Goal: Task Accomplishment & Management: Use online tool/utility

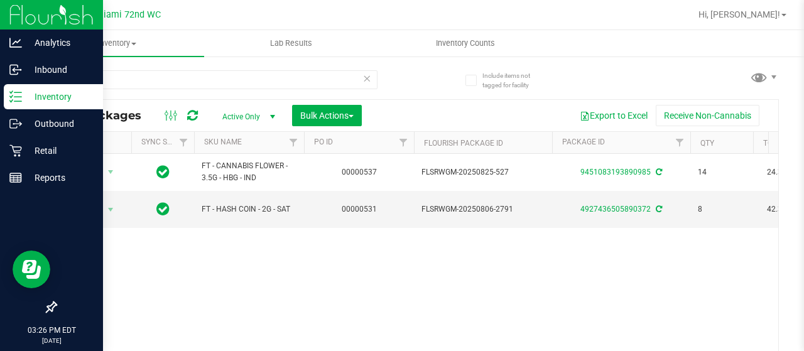
drag, startPoint x: 0, startPoint y: 0, endPoint x: 15, endPoint y: 90, distance: 91.1
click at [15, 90] on div "Inventory" at bounding box center [53, 96] width 99 height 25
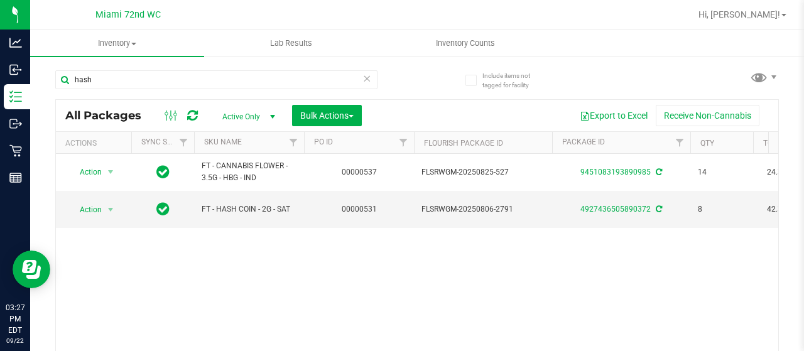
click at [365, 79] on icon at bounding box center [367, 77] width 9 height 15
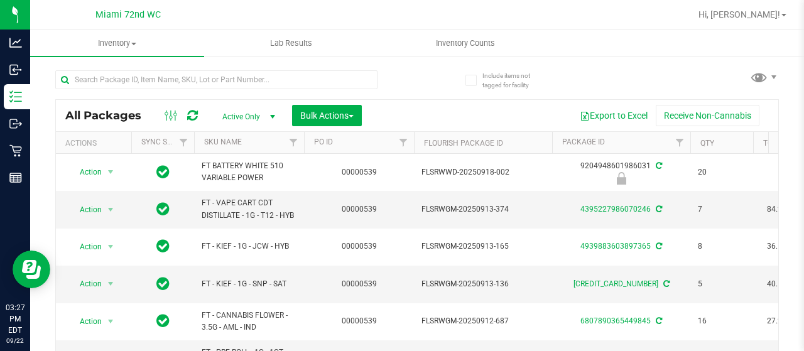
click at [244, 136] on th "SKU Name" at bounding box center [249, 143] width 110 height 22
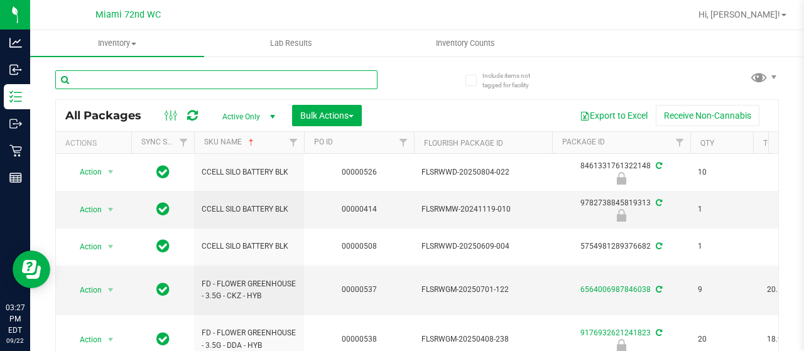
click at [233, 77] on input "text" at bounding box center [216, 79] width 322 height 19
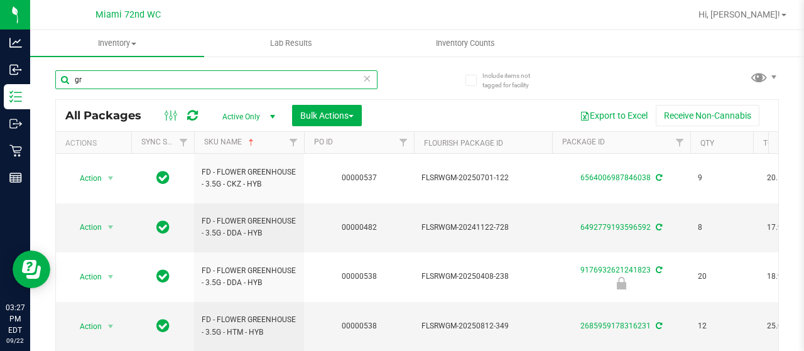
type input "g"
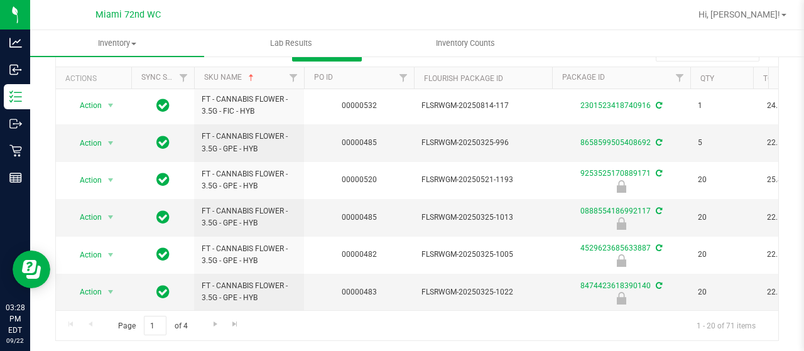
scroll to position [87, 0]
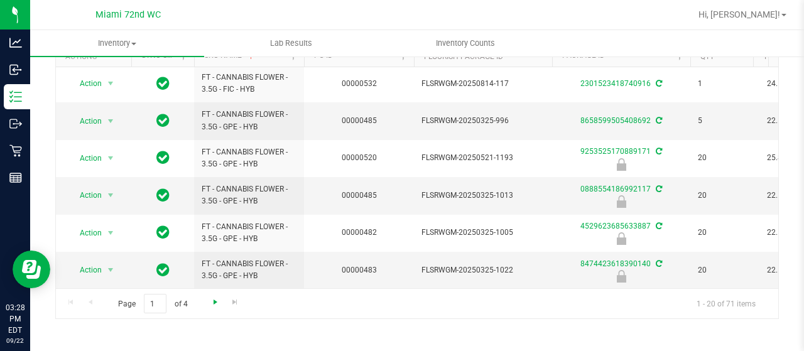
type input "cannabis"
click at [212, 300] on span "Go to the next page" at bounding box center [216, 302] width 10 height 10
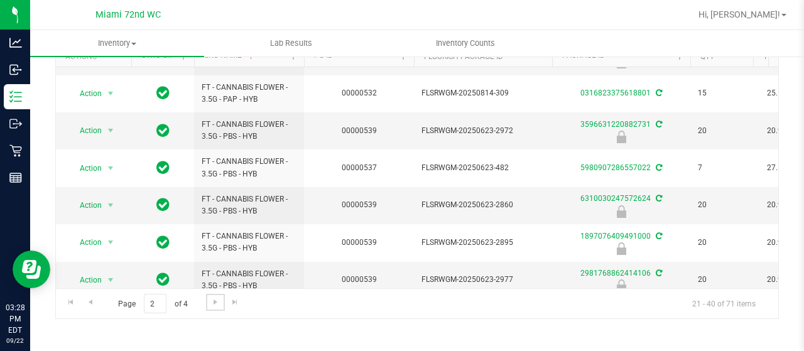
scroll to position [530, 0]
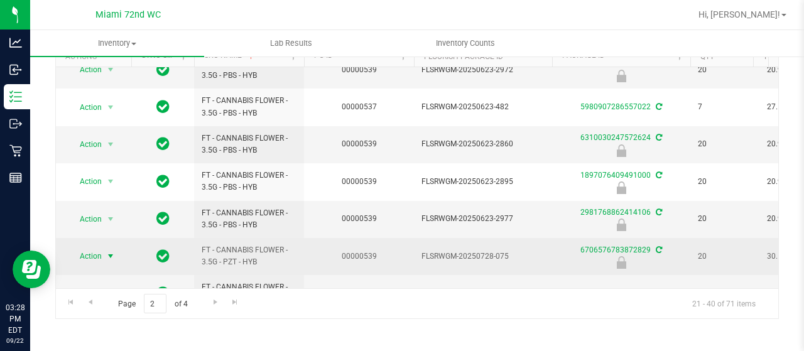
click at [106, 251] on span "select" at bounding box center [111, 256] width 10 height 10
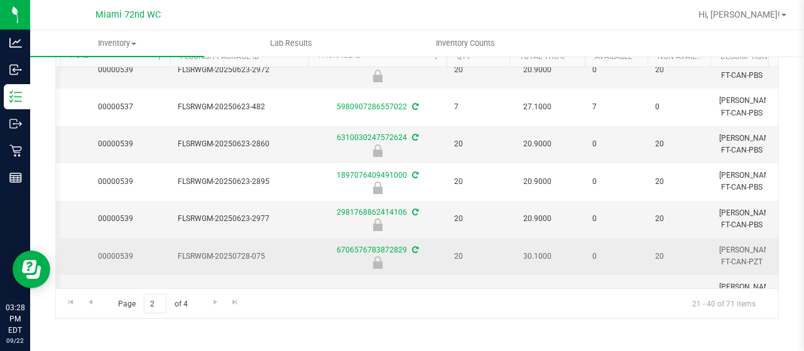
scroll to position [0, 0]
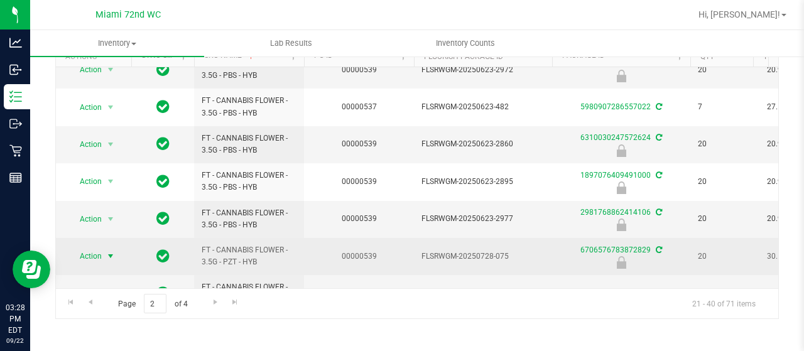
click at [103, 248] on span "select" at bounding box center [111, 257] width 16 height 18
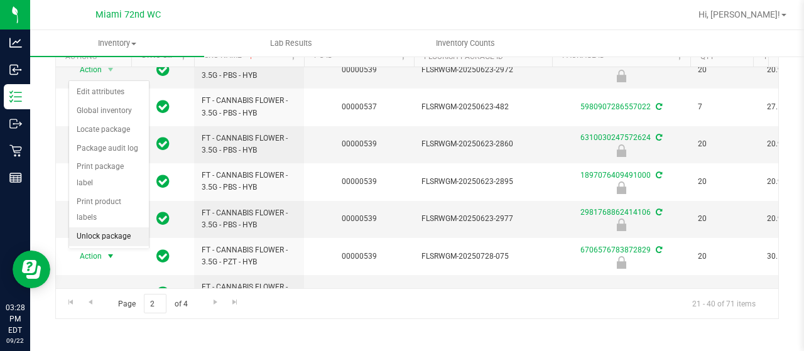
click at [102, 227] on li "Unlock package" at bounding box center [109, 236] width 80 height 19
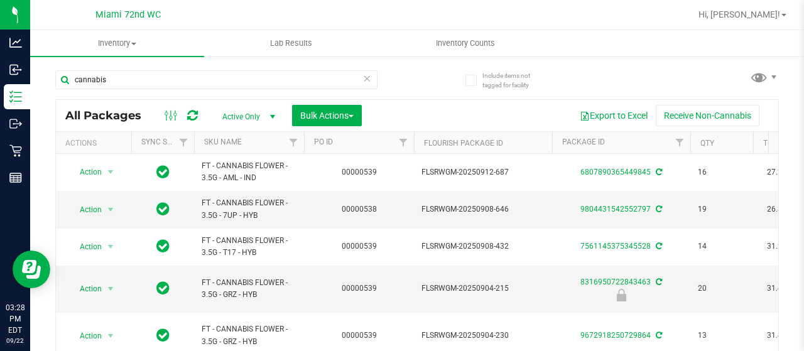
click at [242, 146] on th "SKU Name" at bounding box center [249, 143] width 110 height 22
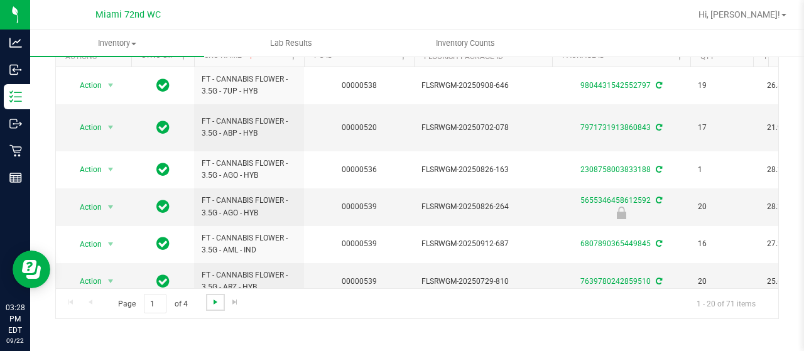
click at [216, 302] on span "Go to the next page" at bounding box center [216, 302] width 10 height 10
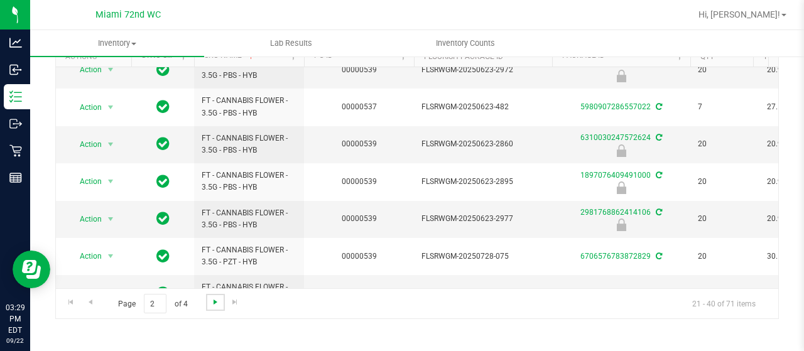
click at [218, 304] on span "Go to the next page" at bounding box center [216, 302] width 10 height 10
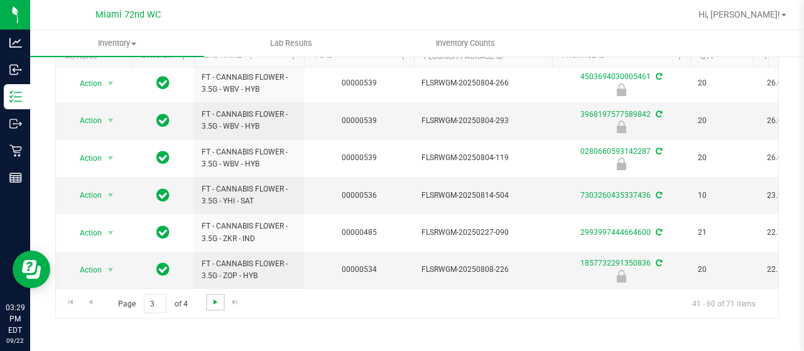
click at [217, 305] on span "Go to the next page" at bounding box center [216, 302] width 10 height 10
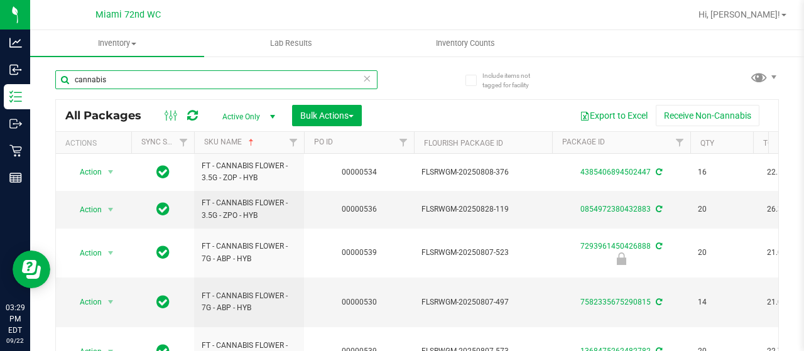
click at [160, 76] on input "cannabis" at bounding box center [216, 79] width 322 height 19
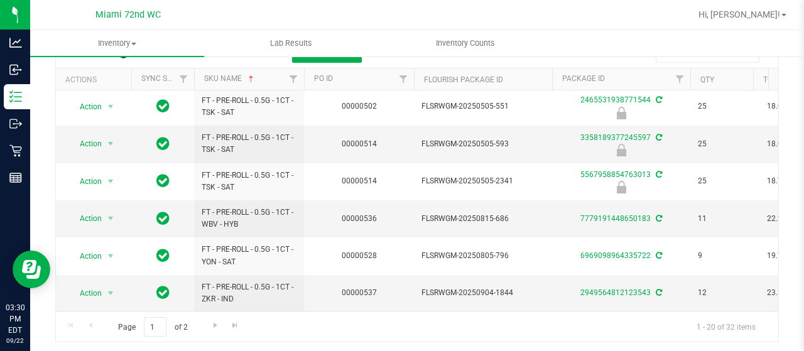
scroll to position [64, 0]
click at [216, 325] on span "Go to the next page" at bounding box center [216, 325] width 10 height 10
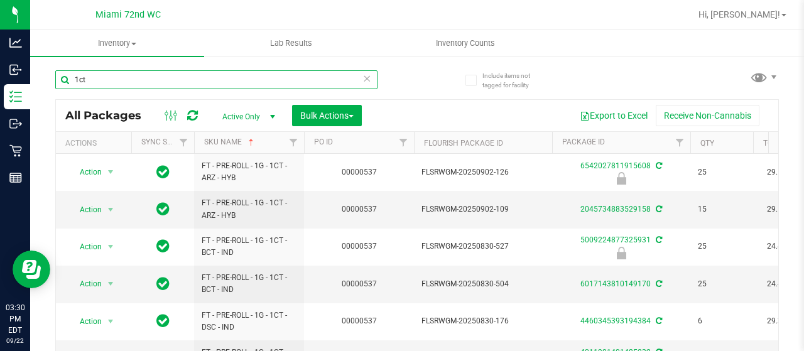
click at [77, 79] on input "1ct" at bounding box center [216, 79] width 322 height 19
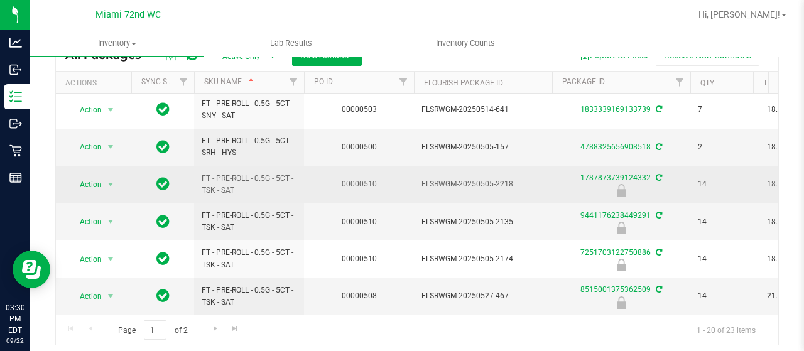
scroll to position [87, 0]
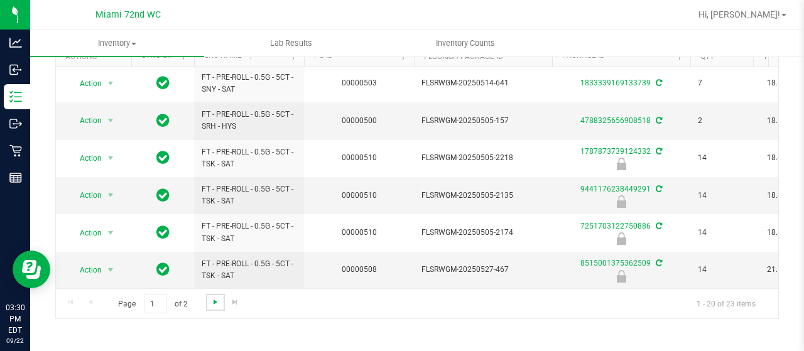
click at [212, 301] on span "Go to the next page" at bounding box center [216, 302] width 10 height 10
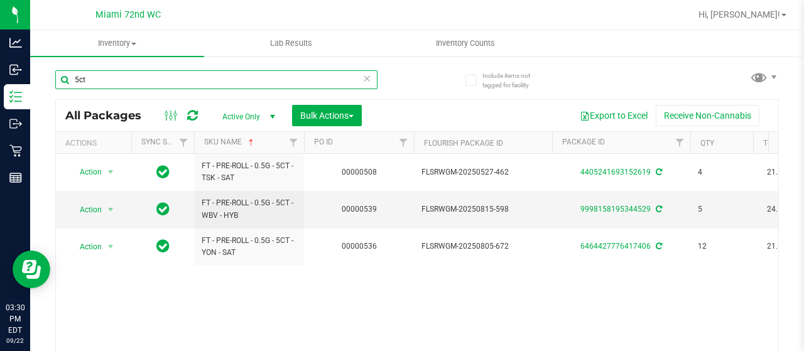
click at [160, 77] on input "5ct" at bounding box center [216, 79] width 322 height 19
type input "bdt"
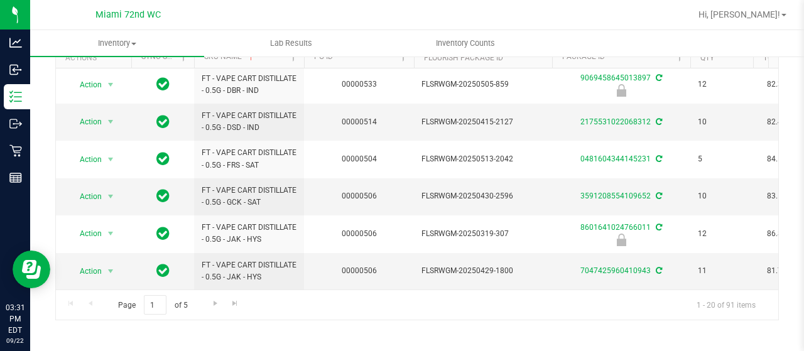
scroll to position [87, 0]
click at [214, 295] on link "Go to the next page" at bounding box center [215, 302] width 18 height 17
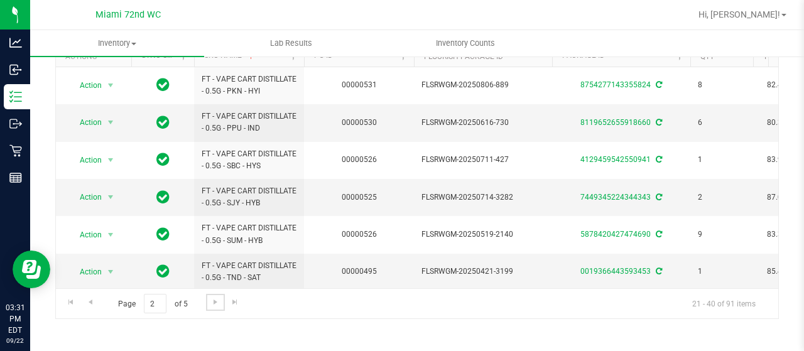
scroll to position [530, 0]
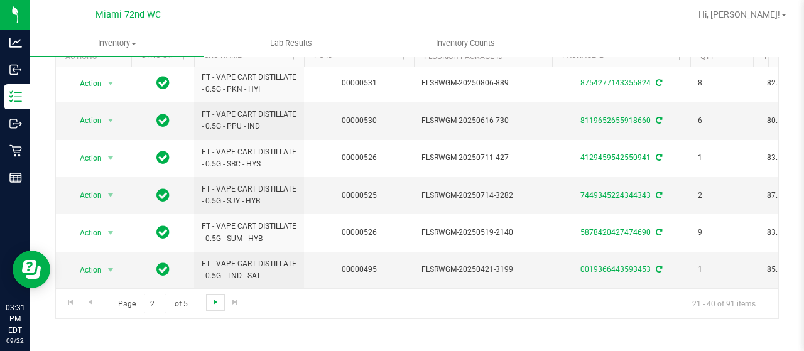
click at [215, 304] on span "Go to the next page" at bounding box center [216, 302] width 10 height 10
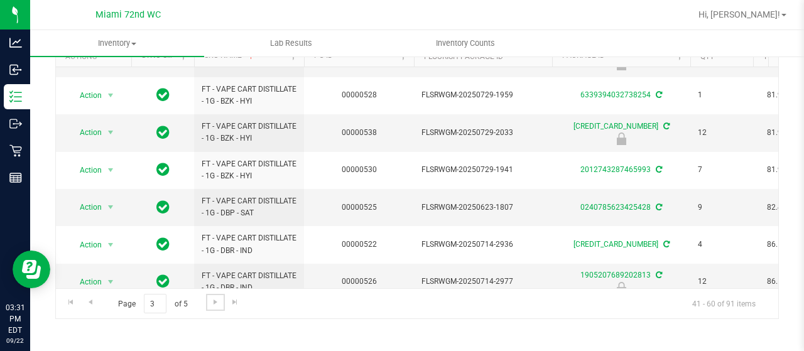
scroll to position [542, 0]
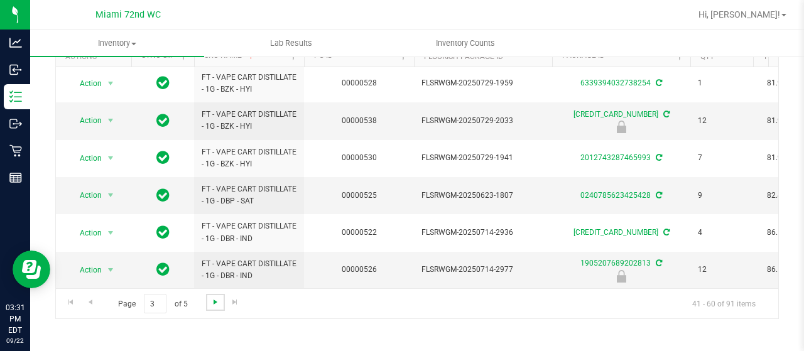
click at [212, 305] on span "Go to the next page" at bounding box center [216, 302] width 10 height 10
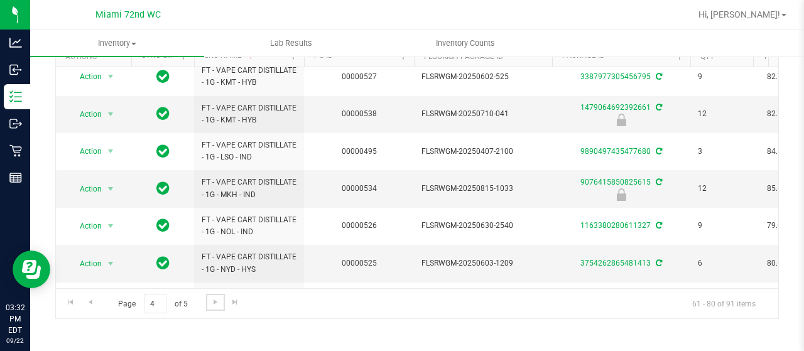
scroll to position [309, 0]
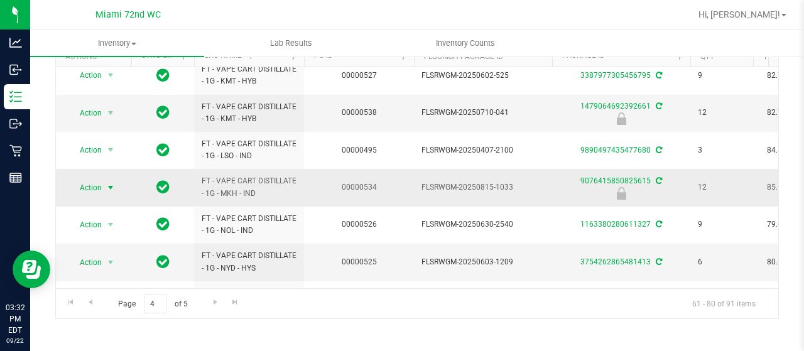
click at [102, 185] on span "Action" at bounding box center [85, 188] width 34 height 18
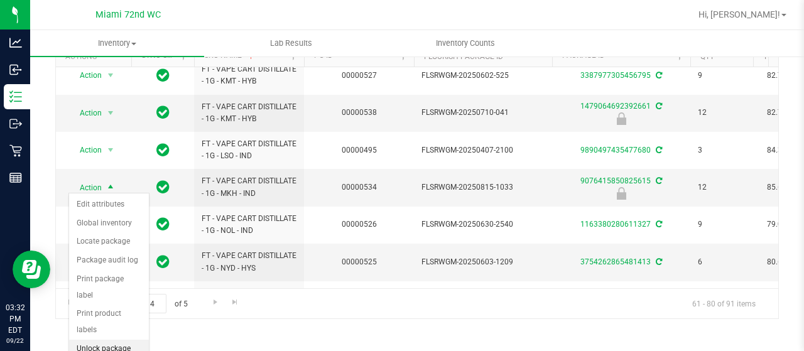
click at [94, 340] on li "Unlock package" at bounding box center [109, 349] width 80 height 19
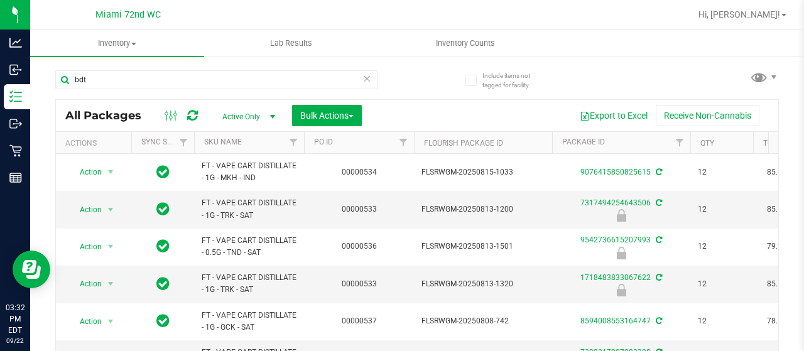
click at [252, 144] on th "SKU Name" at bounding box center [249, 143] width 110 height 22
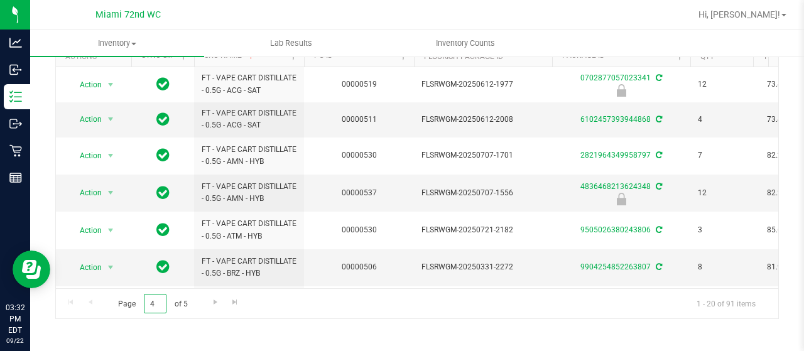
type input "4"
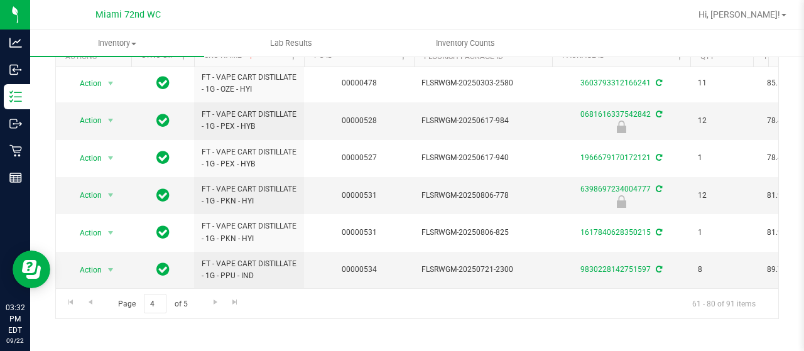
scroll to position [530, 0]
click at [217, 300] on span "Go to the next page" at bounding box center [216, 302] width 10 height 10
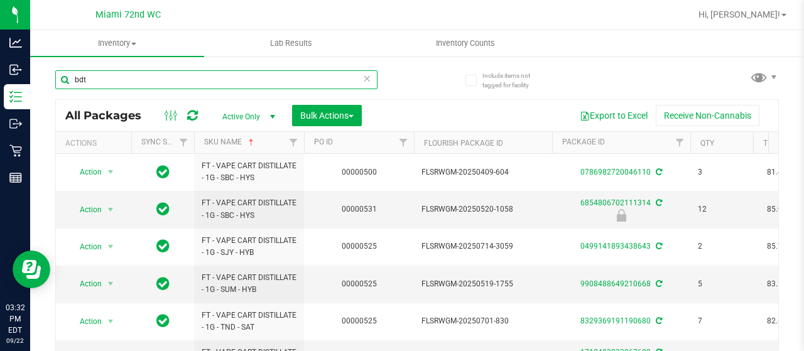
click at [147, 82] on input "bdt" at bounding box center [216, 79] width 322 height 19
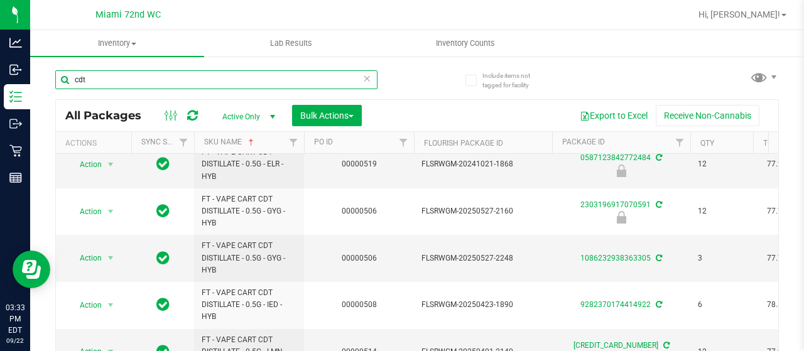
scroll to position [87, 0]
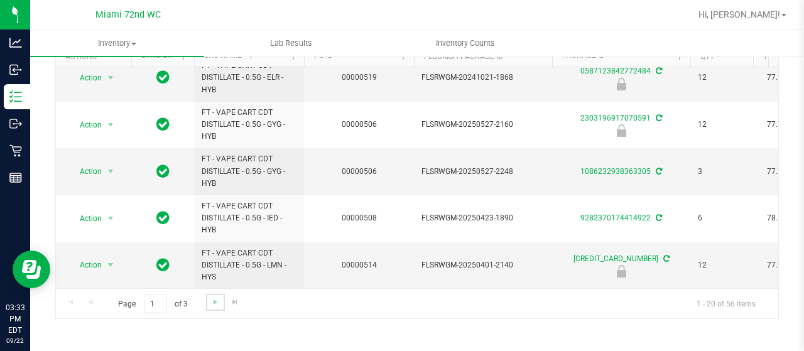
click at [211, 306] on link "Go to the next page" at bounding box center [215, 302] width 18 height 17
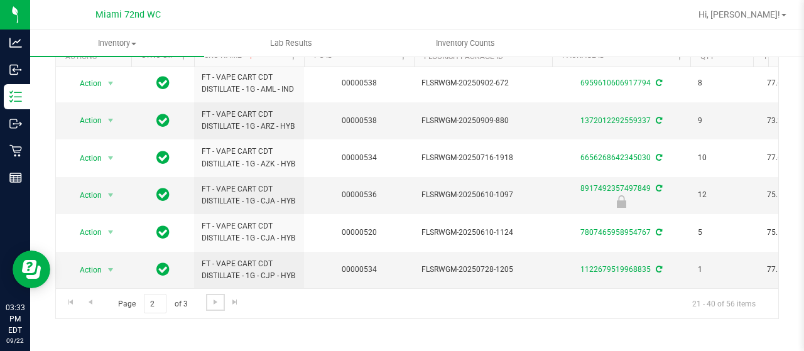
scroll to position [678, 0]
click at [221, 302] on link "Go to the next page" at bounding box center [215, 302] width 18 height 17
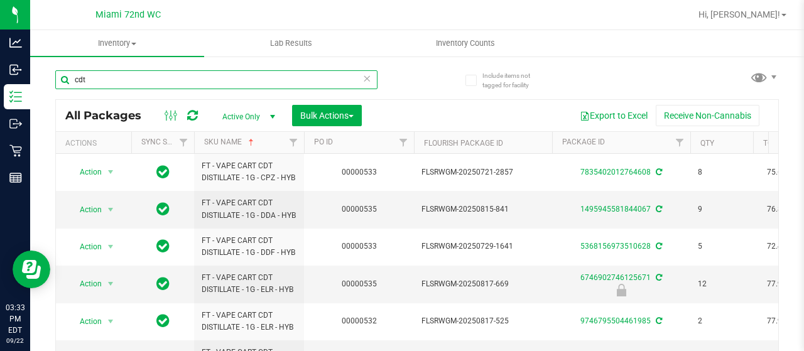
click at [214, 85] on input "cdt" at bounding box center [216, 79] width 322 height 19
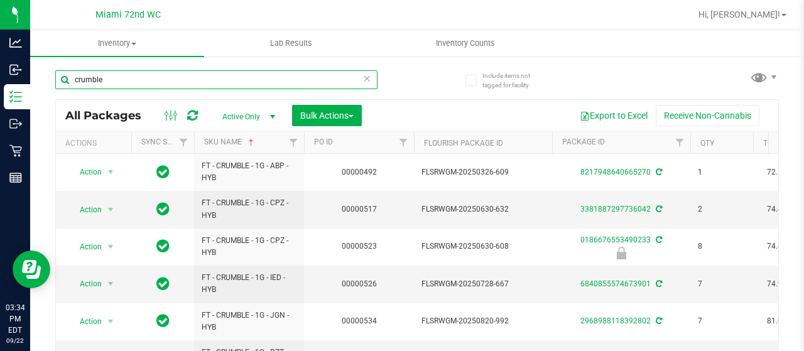
click at [172, 79] on input "crumble" at bounding box center [216, 79] width 322 height 19
click at [165, 84] on input "soft wax" at bounding box center [216, 79] width 322 height 19
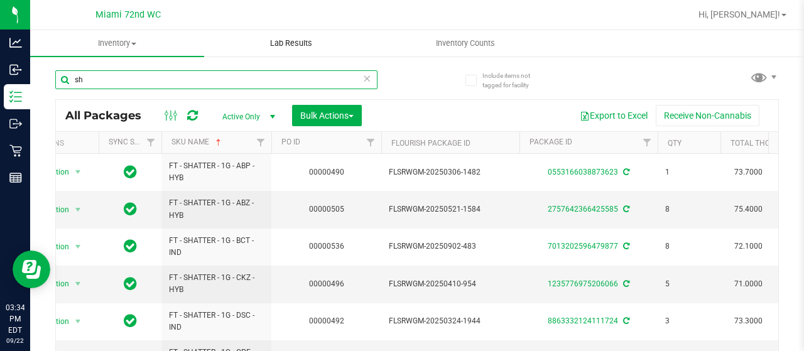
type input "s"
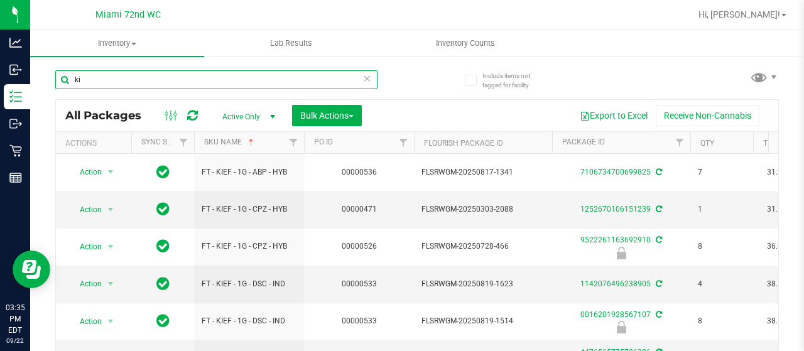
type input "k"
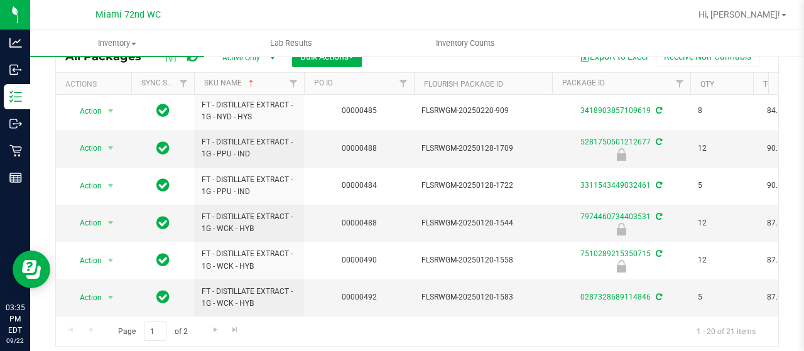
scroll to position [87, 0]
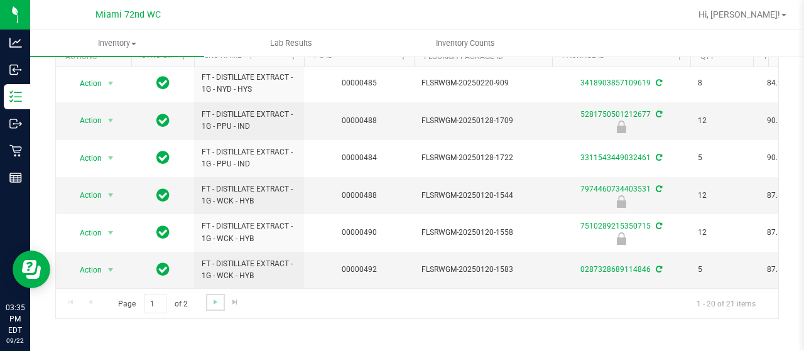
click at [220, 295] on link "Go to the next page" at bounding box center [215, 302] width 18 height 17
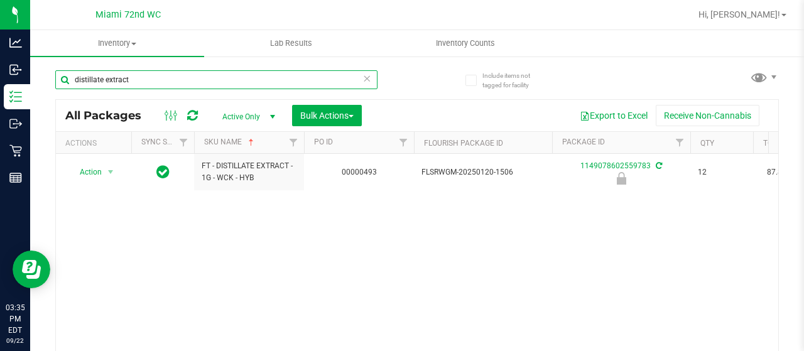
click at [221, 81] on input "distillate extract" at bounding box center [216, 79] width 322 height 19
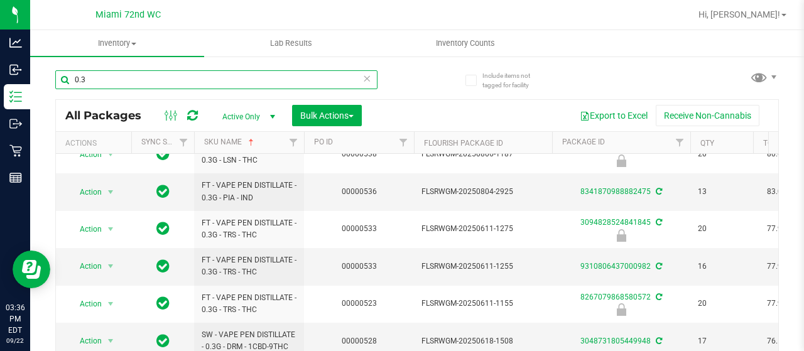
scroll to position [530, 0]
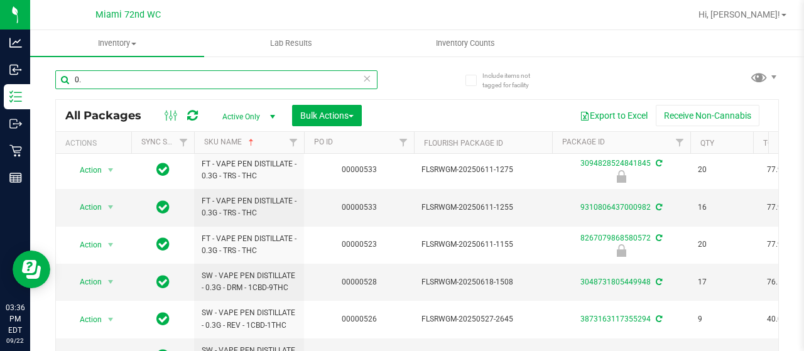
type input "0"
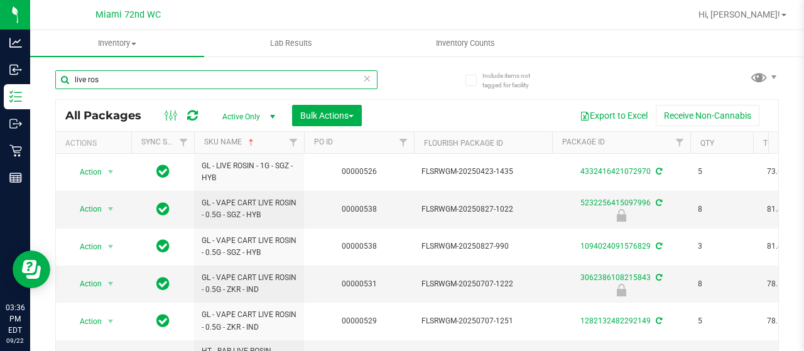
scroll to position [539, 0]
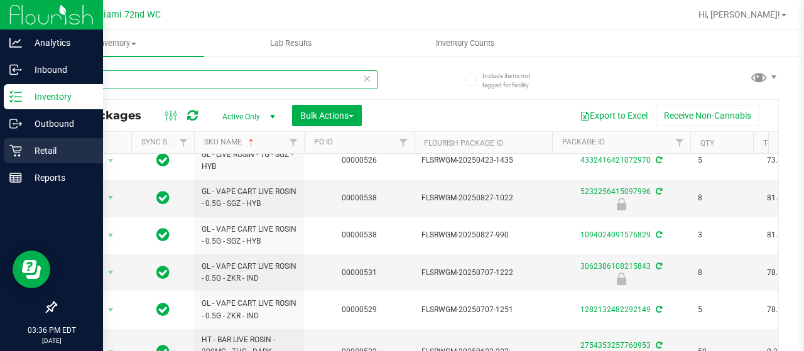
type input "live ros"
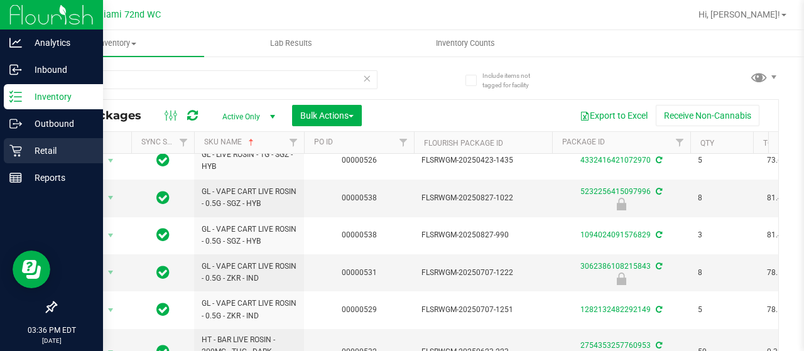
click at [15, 146] on icon at bounding box center [15, 151] width 13 height 13
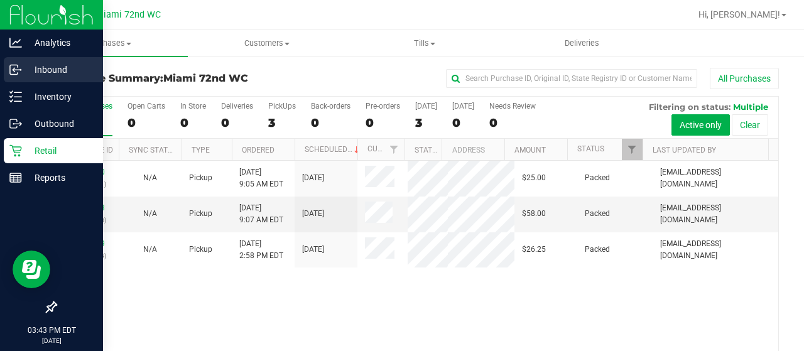
click at [48, 62] on p "Inbound" at bounding box center [59, 69] width 75 height 15
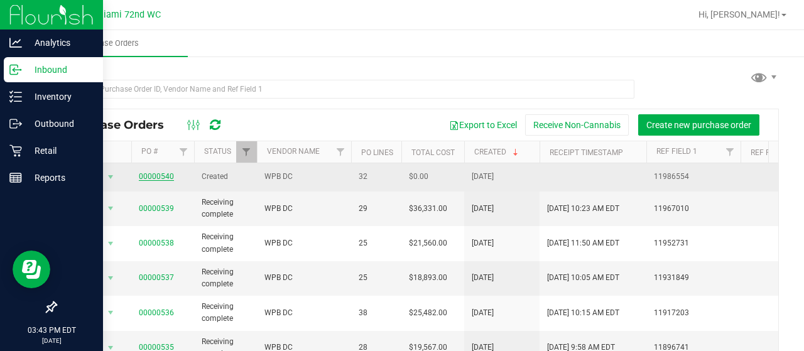
click at [163, 175] on link "00000540" at bounding box center [156, 176] width 35 height 9
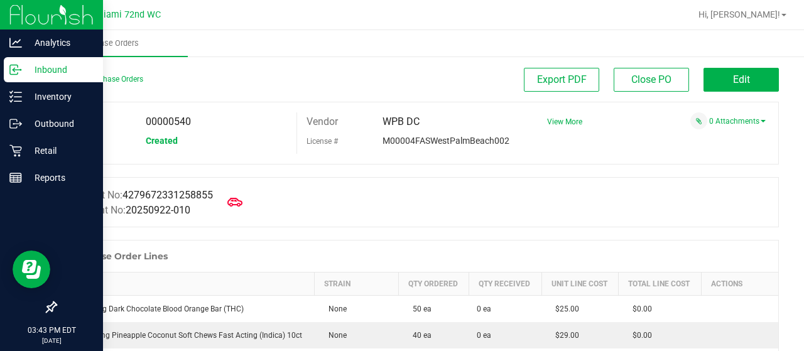
click at [163, 175] on div at bounding box center [417, 171] width 724 height 13
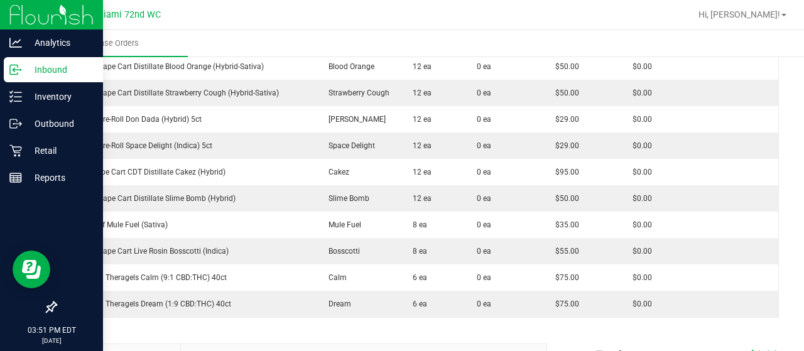
scroll to position [826, 0]
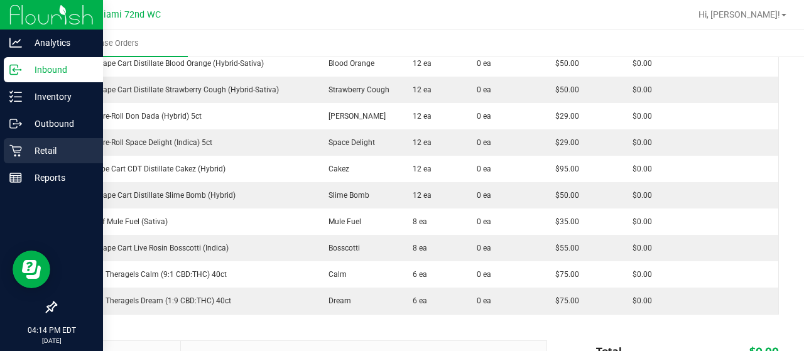
click at [15, 149] on icon at bounding box center [15, 151] width 13 height 13
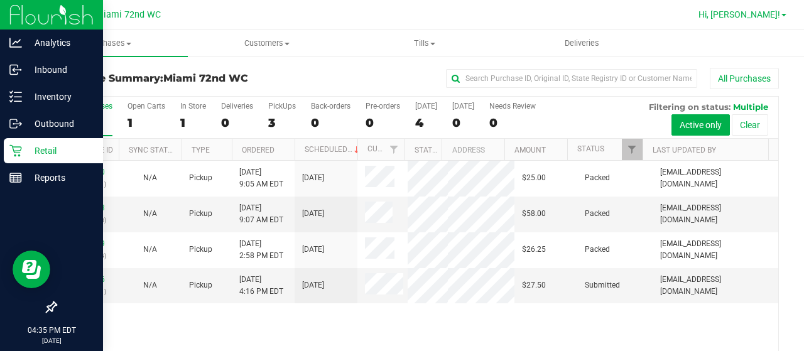
click at [767, 12] on span "Hi, [PERSON_NAME]!" at bounding box center [740, 14] width 82 height 10
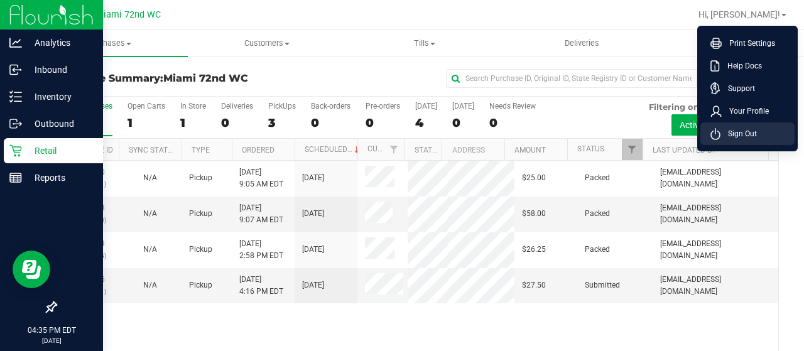
click at [734, 131] on span "Sign Out" at bounding box center [739, 134] width 36 height 13
